Goal: Register for event/course

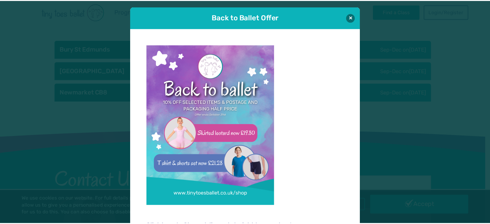
scroll to position [6, 0]
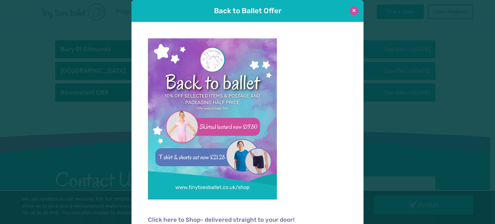
click at [352, 10] on button at bounding box center [354, 10] width 9 height 9
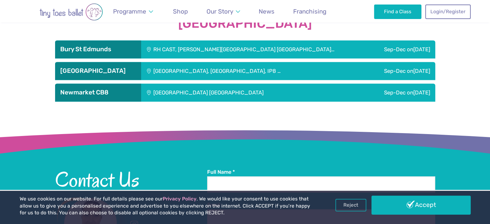
click at [104, 53] on h3 "Bury St Edmunds" at bounding box center [98, 49] width 76 height 8
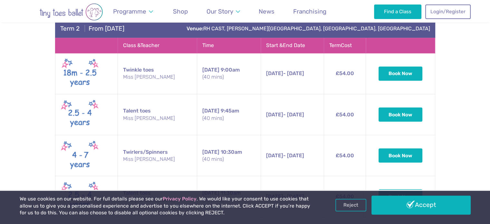
scroll to position [1155, 0]
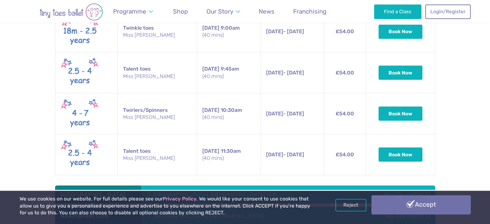
click at [433, 206] on link "Accept" at bounding box center [421, 204] width 99 height 19
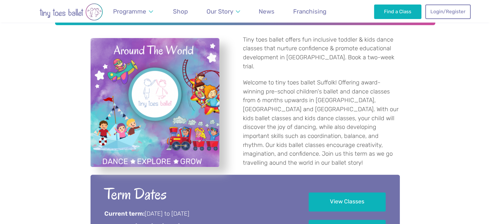
scroll to position [188, 0]
